Goal: Download file/media

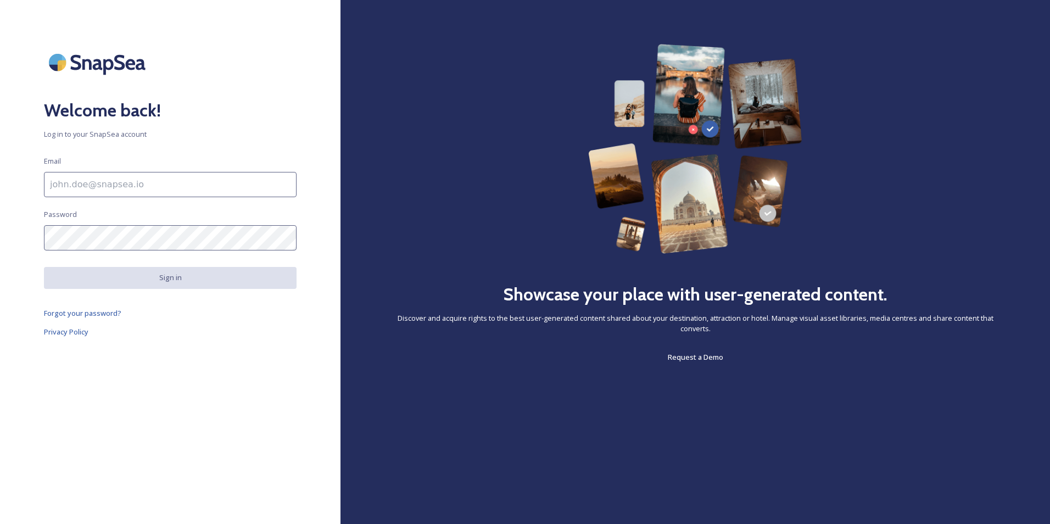
drag, startPoint x: 140, startPoint y: 182, endPoint x: 133, endPoint y: 175, distance: 9.8
click at [140, 182] on input at bounding box center [170, 184] width 253 height 25
type input "[EMAIL_ADDRESS][DOMAIN_NAME]"
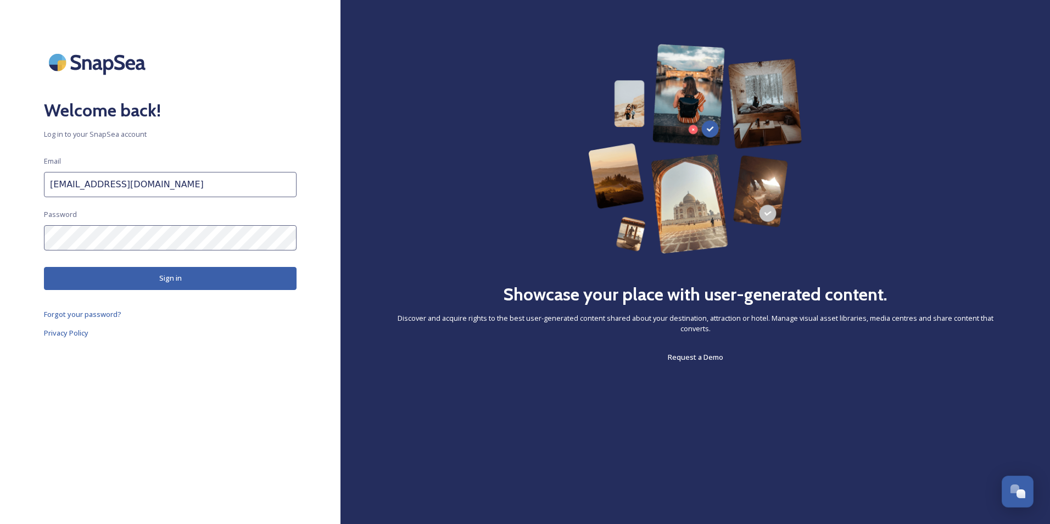
click at [200, 282] on button "Sign in" at bounding box center [170, 278] width 253 height 23
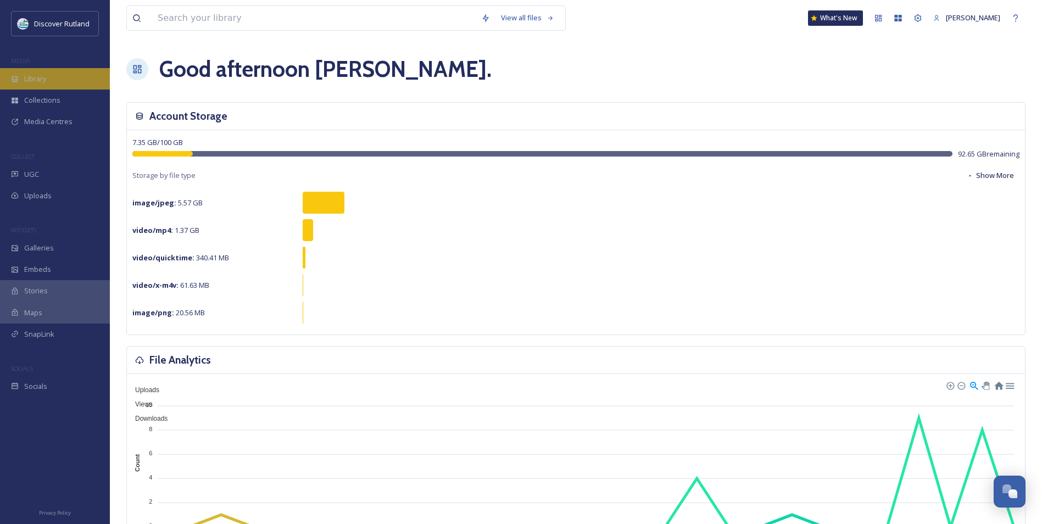
click at [51, 76] on div "Library" at bounding box center [55, 78] width 110 height 21
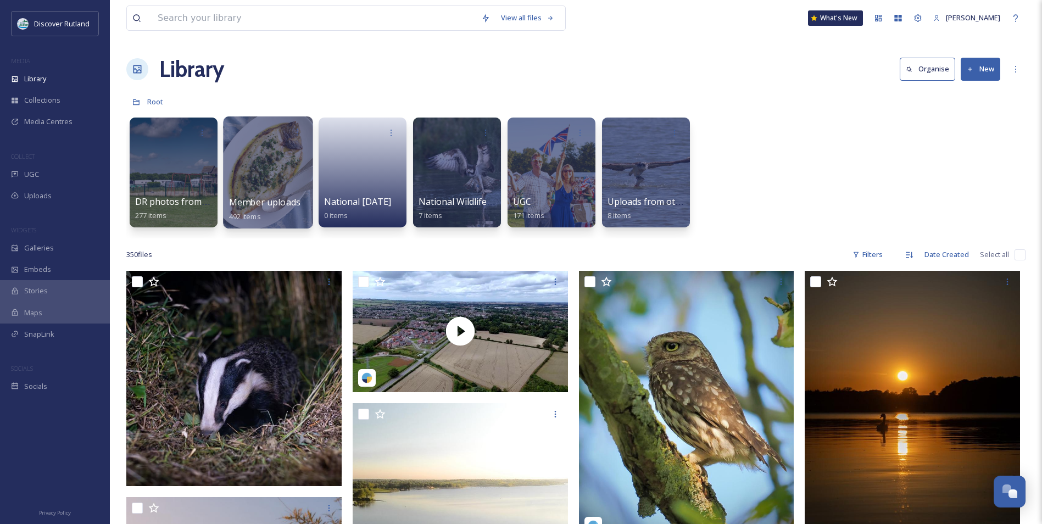
click at [244, 155] on div at bounding box center [268, 172] width 90 height 112
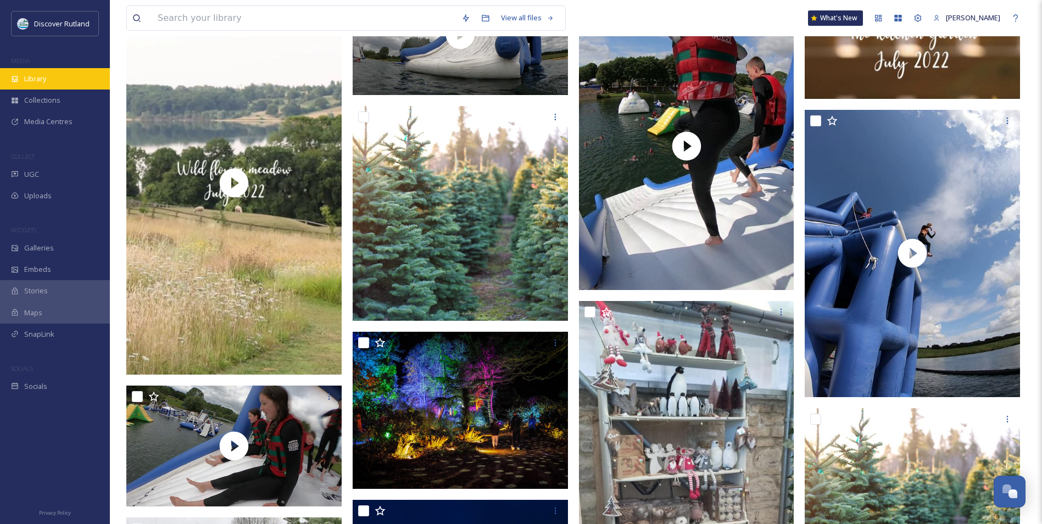
scroll to position [938, 0]
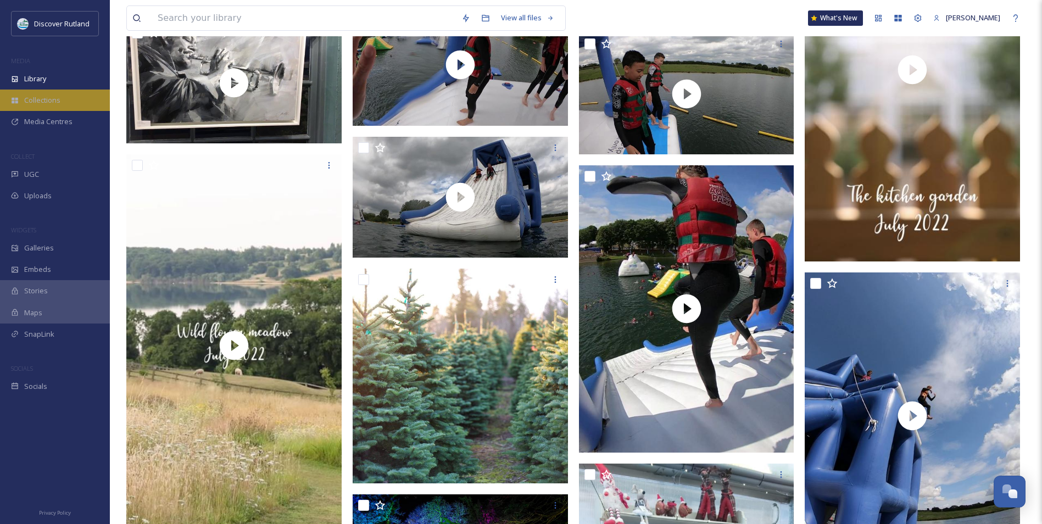
click at [52, 100] on span "Collections" at bounding box center [42, 100] width 36 height 10
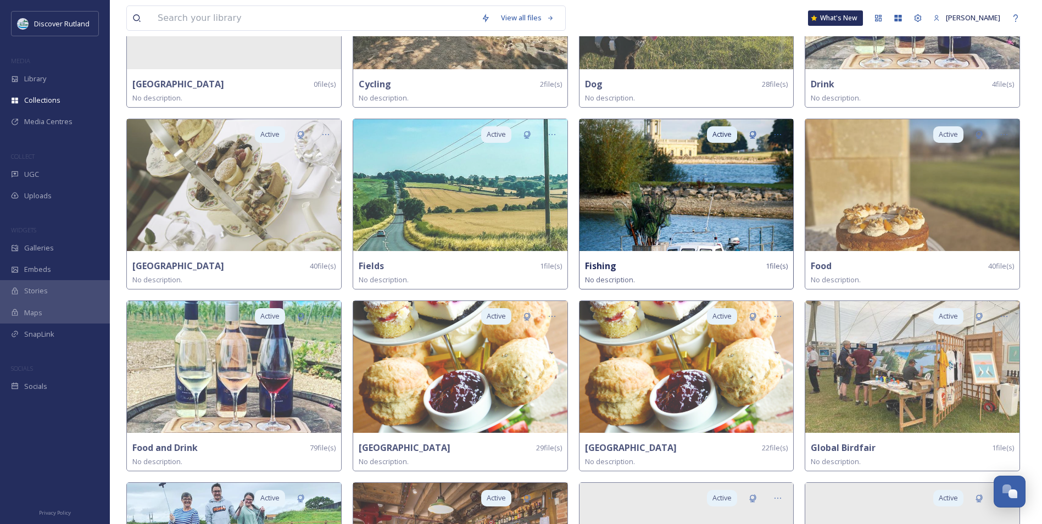
scroll to position [549, 0]
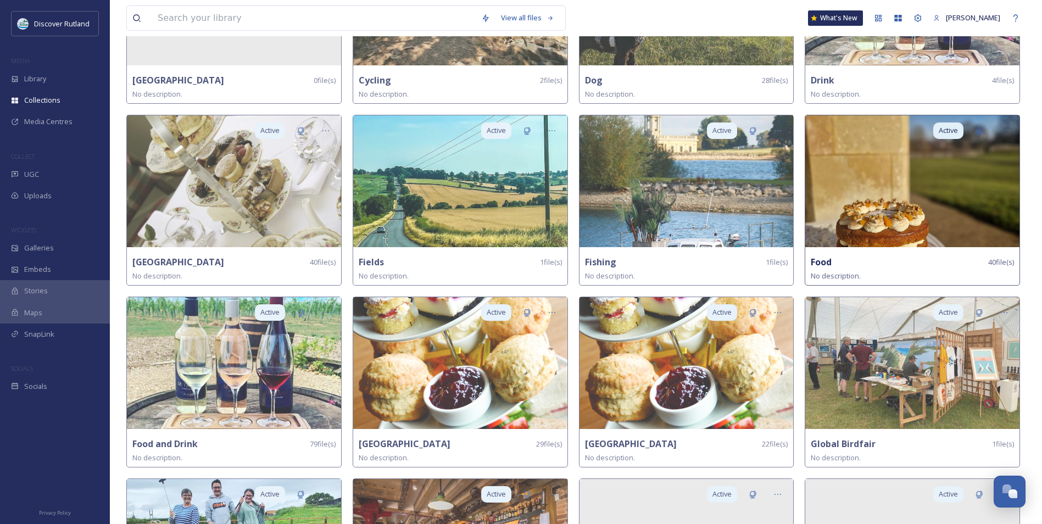
click at [879, 199] on img at bounding box center [912, 181] width 214 height 132
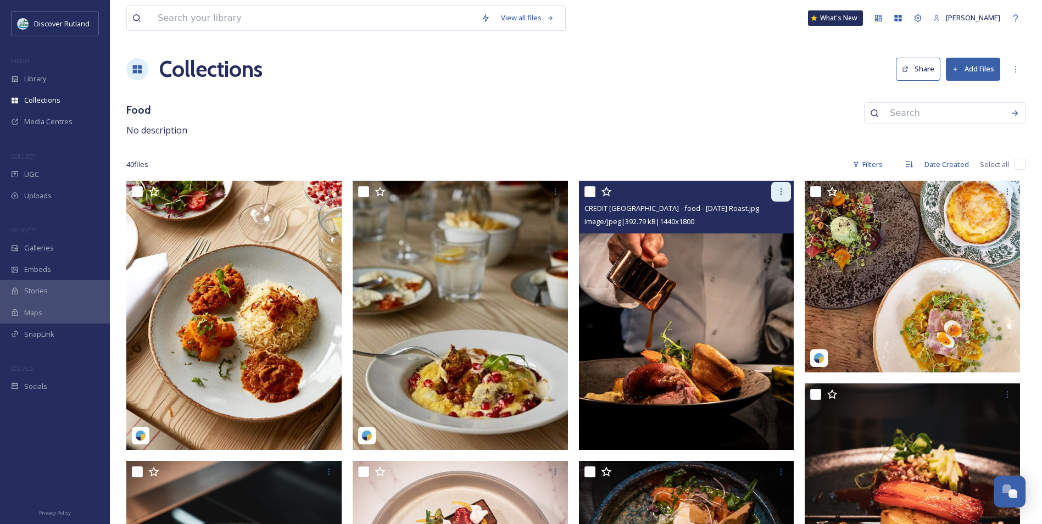
click at [778, 189] on icon at bounding box center [781, 191] width 9 height 9
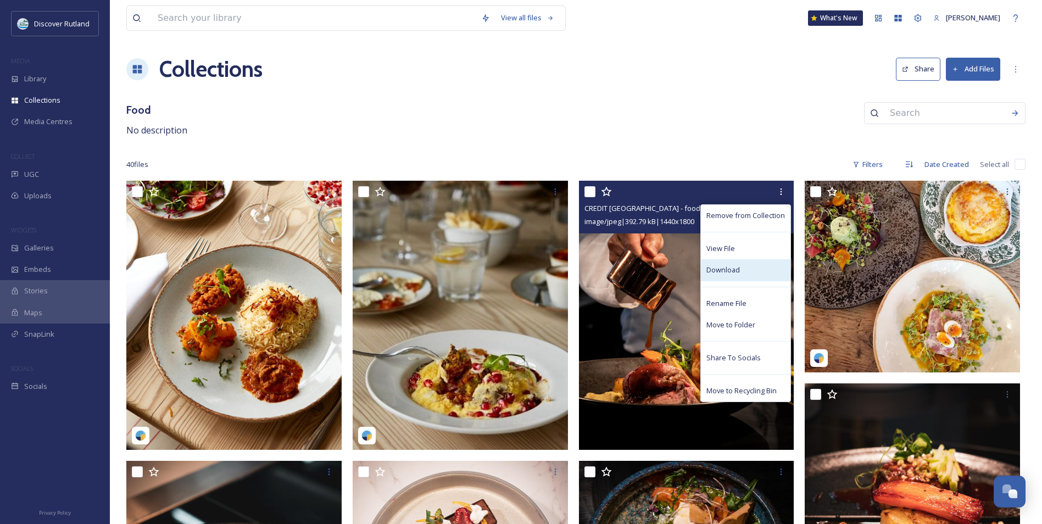
click at [739, 273] on span "Download" at bounding box center [723, 270] width 34 height 10
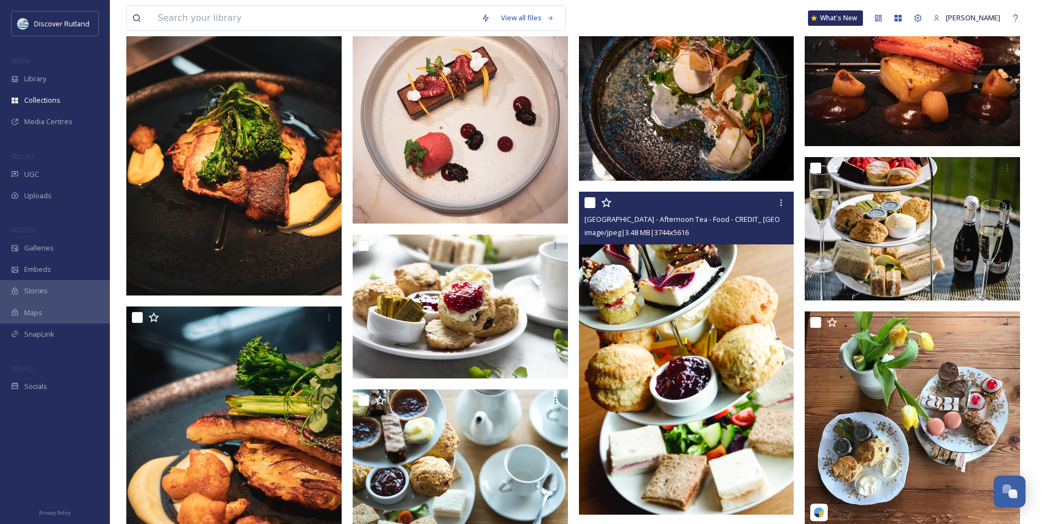
scroll to position [494, 0]
